Goal: Transaction & Acquisition: Subscribe to service/newsletter

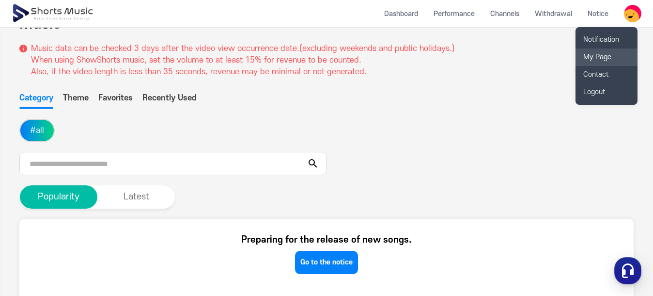
click at [593, 57] on link "My Page" at bounding box center [607, 56] width 62 height 17
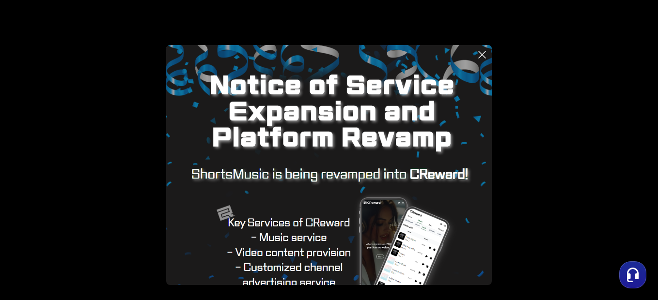
click at [486, 54] on icon at bounding box center [482, 55] width 12 height 12
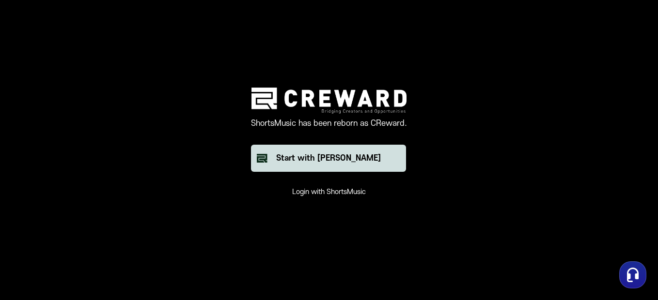
click at [331, 156] on div "Start with [PERSON_NAME]" at bounding box center [328, 159] width 105 height 12
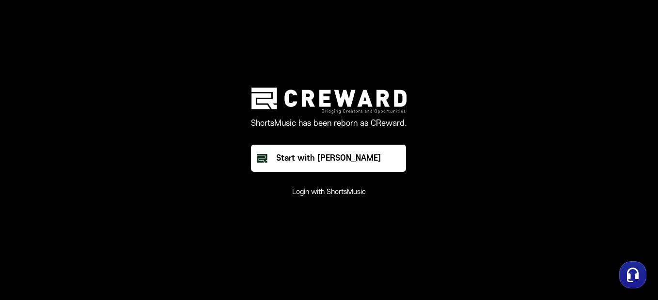
click at [327, 192] on button "Login with ShortsMusic" at bounding box center [329, 193] width 74 height 10
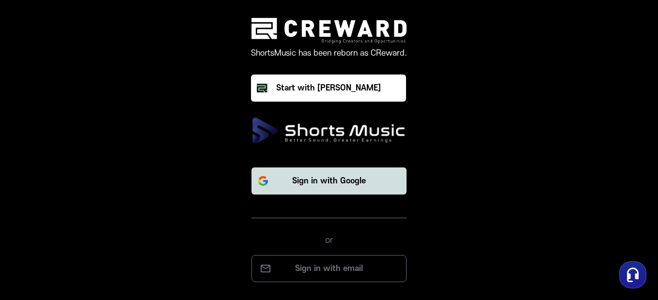
click at [328, 184] on p "Sign in with Google" at bounding box center [329, 181] width 74 height 12
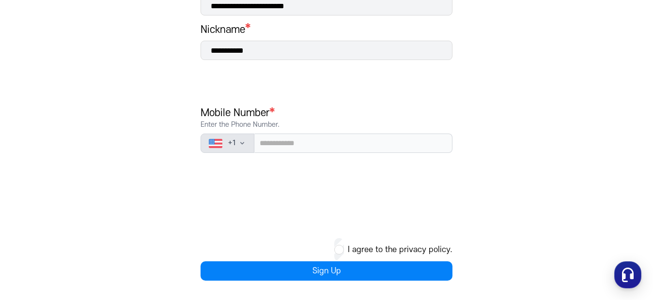
click at [244, 144] on icon "button" at bounding box center [242, 144] width 8 height 8
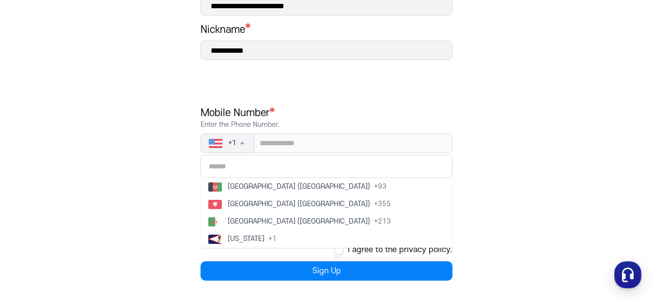
click at [484, 159] on main "**********" at bounding box center [326, 65] width 653 height 469
